Goal: Information Seeking & Learning: Learn about a topic

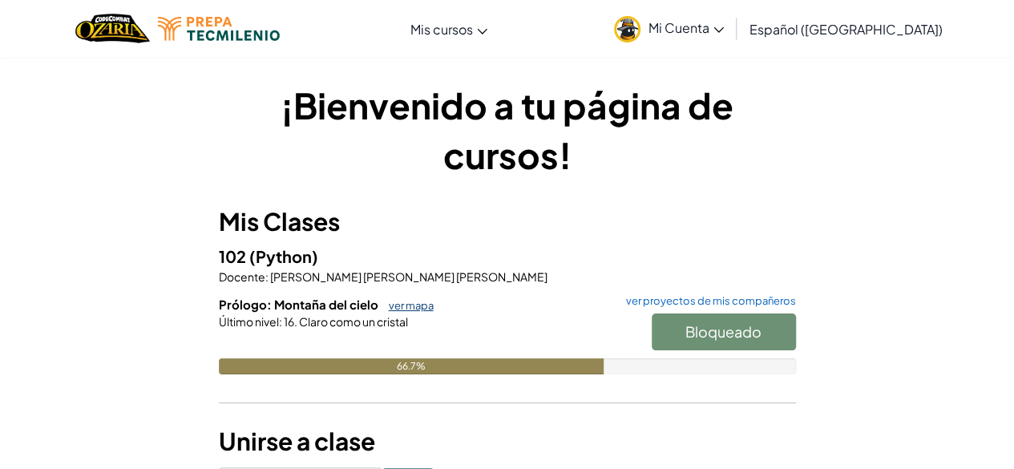
click at [409, 305] on link "ver mapa" at bounding box center [407, 305] width 53 height 13
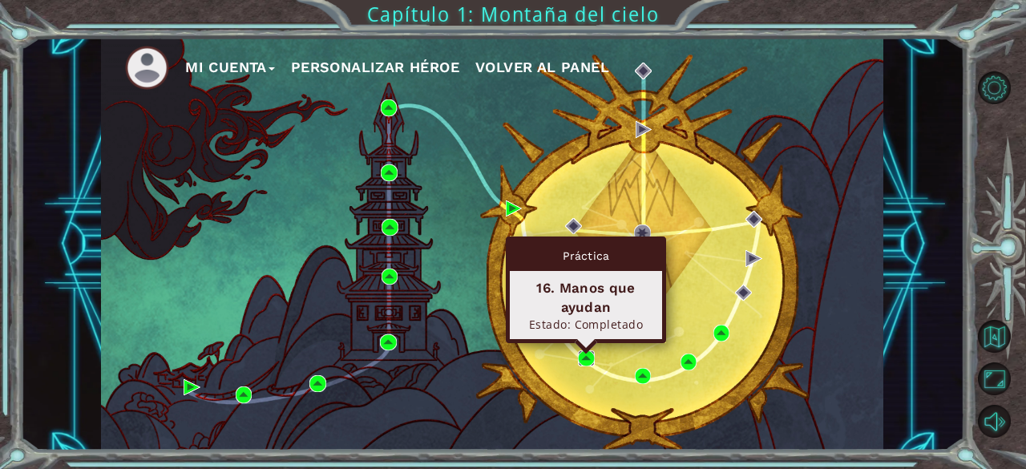
click at [588, 360] on img at bounding box center [586, 358] width 16 height 16
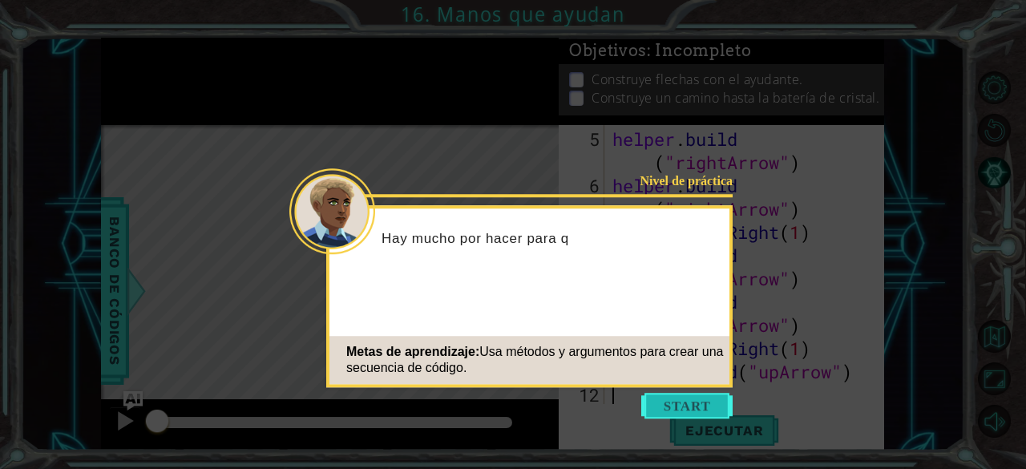
click at [702, 405] on button "Start" at bounding box center [686, 406] width 91 height 26
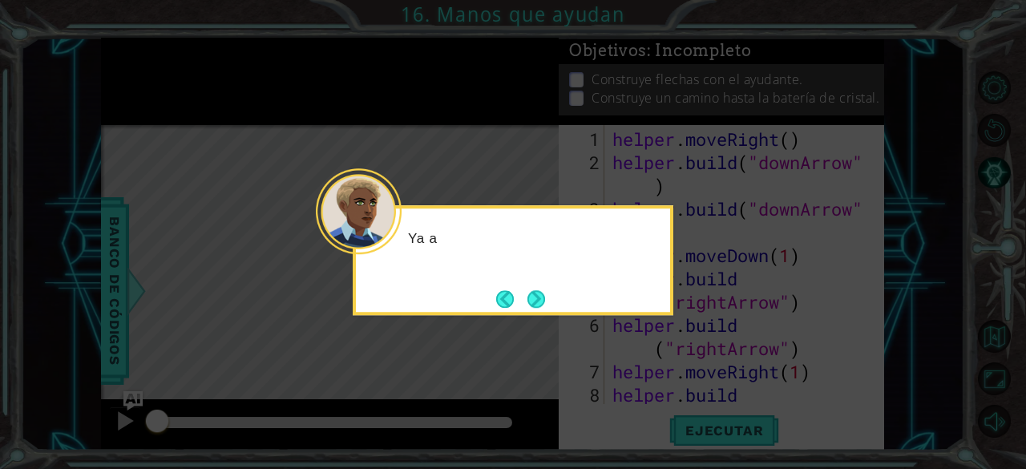
click at [556, 309] on div "Ya a" at bounding box center [513, 260] width 321 height 110
click at [528, 293] on button "Next" at bounding box center [537, 299] width 18 height 18
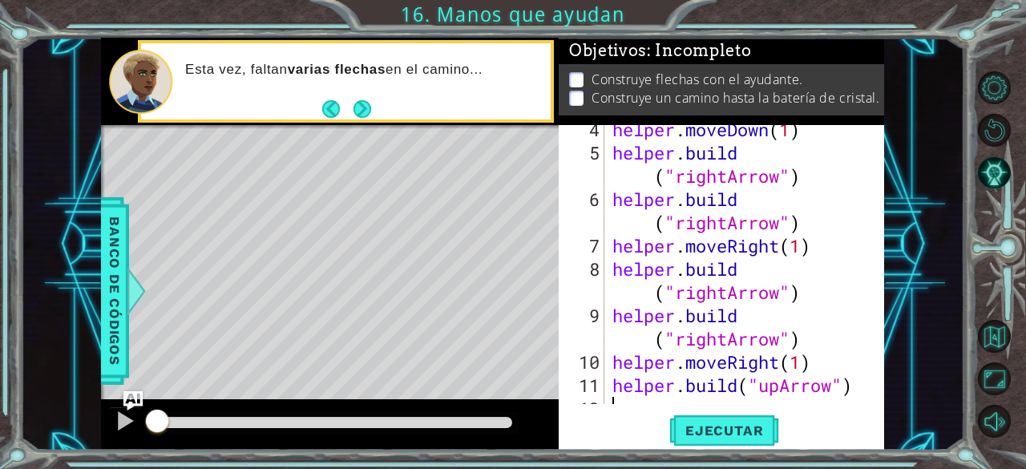
scroll to position [139, 0]
